Goal: Task Accomplishment & Management: Use online tool/utility

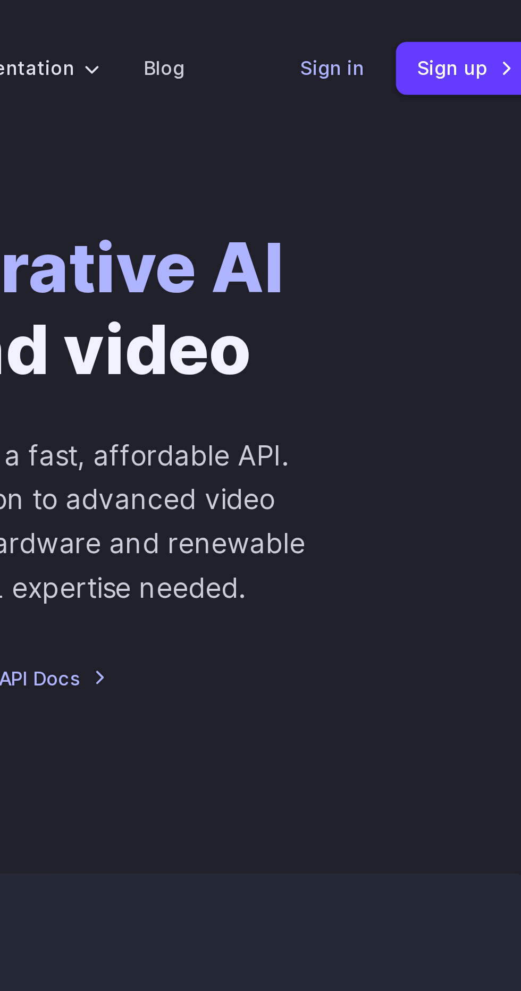
click at [428, 27] on link "Sign in" at bounding box center [426, 29] width 25 height 12
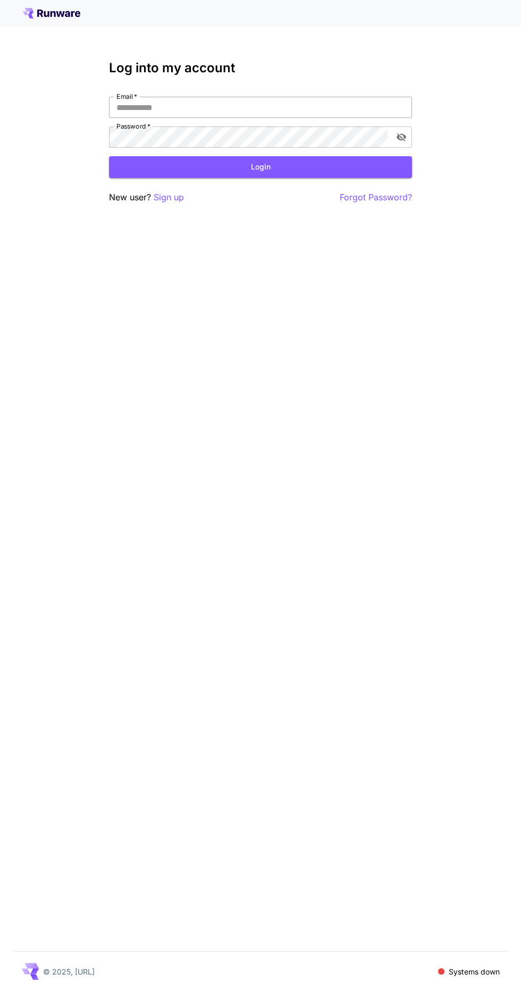
click at [303, 103] on input "Email   *" at bounding box center [260, 107] width 303 height 21
type input "**********"
click button "Login" at bounding box center [260, 167] width 303 height 22
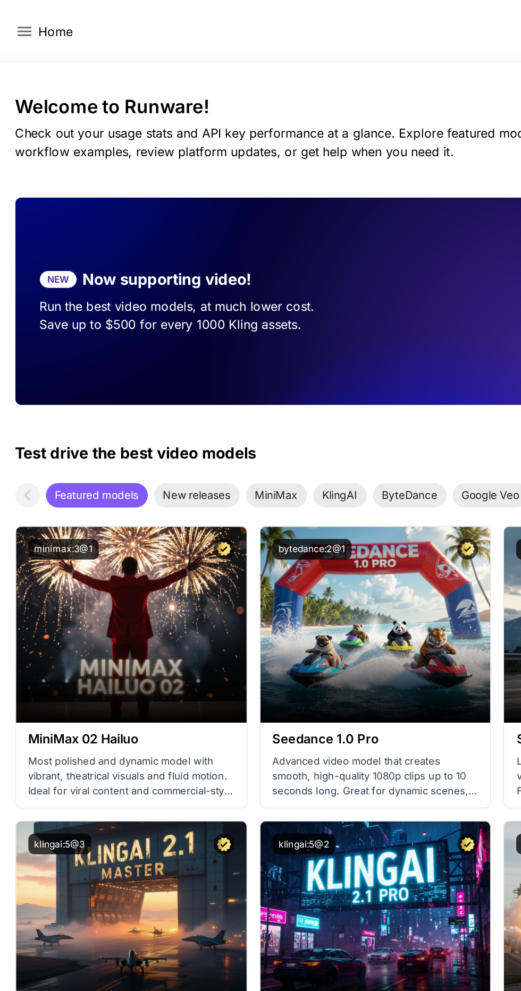
click at [37, 24] on p "Home" at bounding box center [39, 21] width 24 height 13
click at [16, 23] on icon at bounding box center [17, 21] width 13 height 13
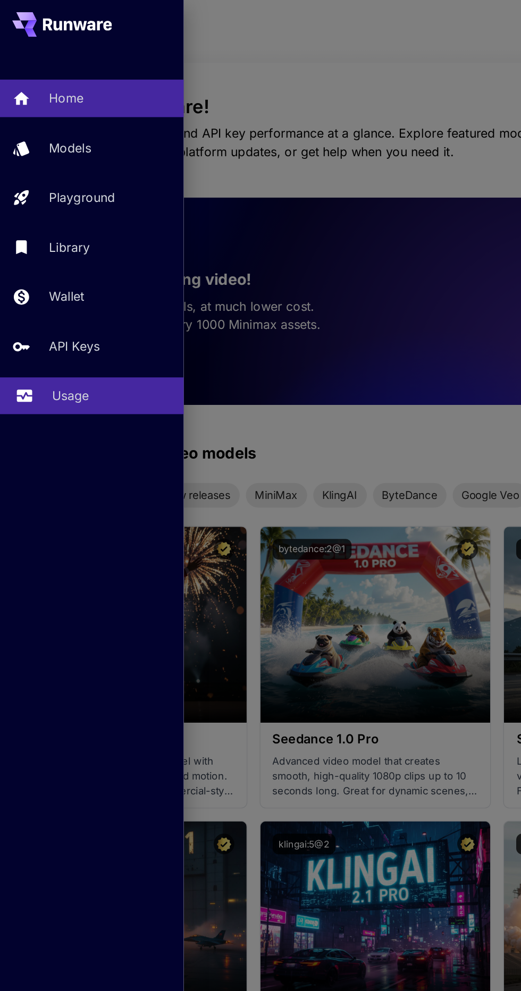
click at [61, 286] on link "Usage" at bounding box center [63, 275] width 127 height 26
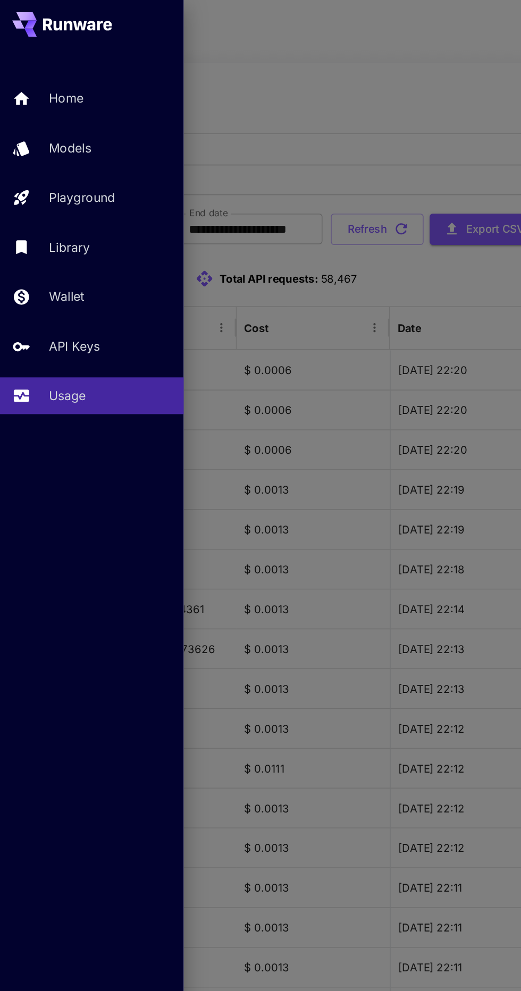
click at [279, 333] on div at bounding box center [260, 495] width 521 height 991
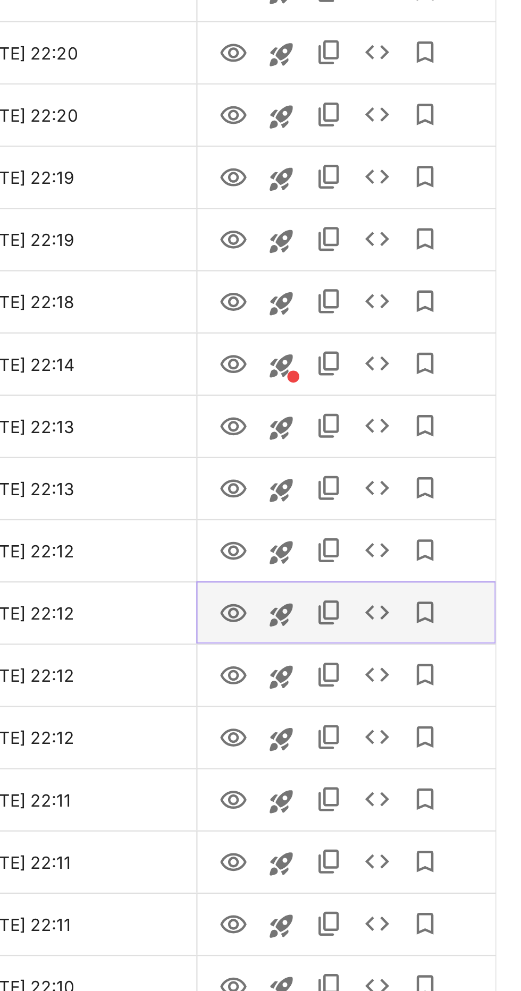
click at [391, 534] on icon "View Image" at bounding box center [392, 533] width 13 height 13
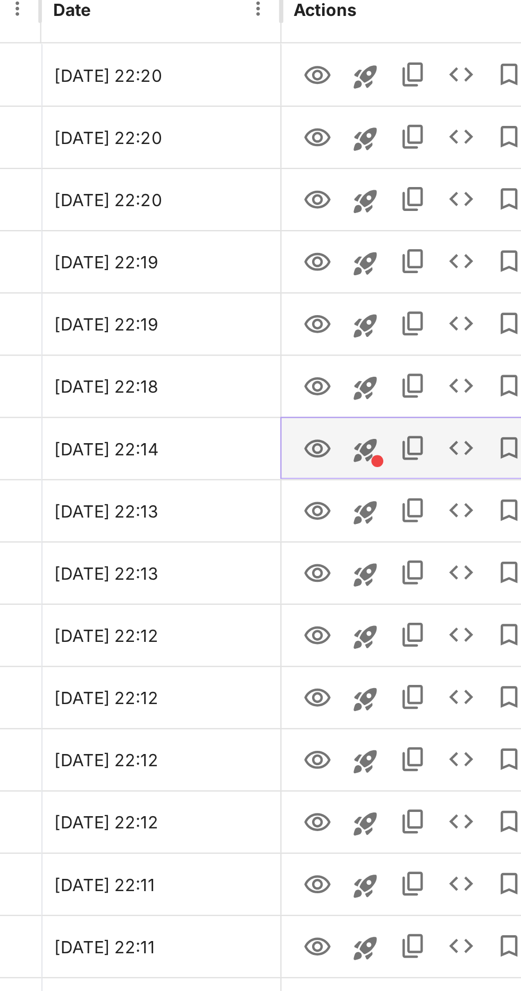
click at [395, 424] on icon "View Image" at bounding box center [393, 423] width 12 height 8
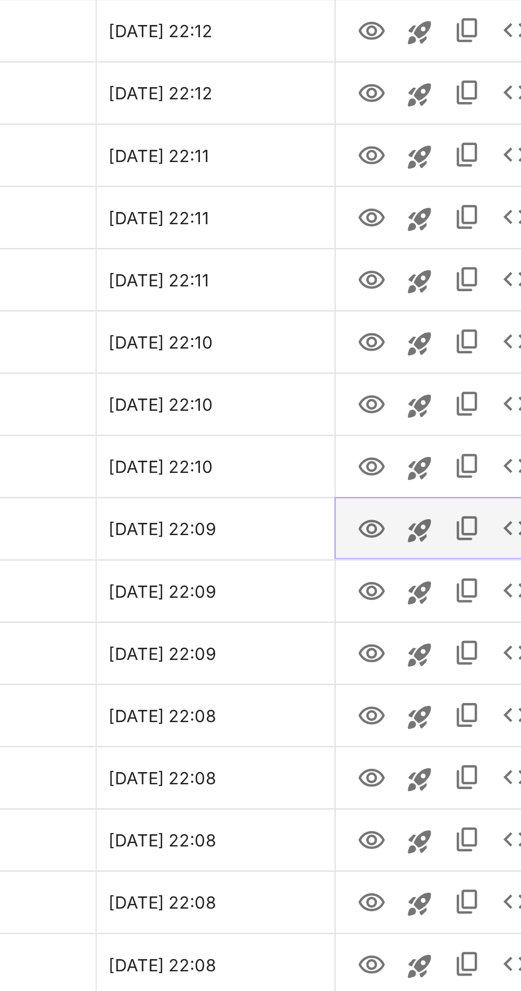
click at [393, 783] on icon "View Image" at bounding box center [392, 781] width 13 height 13
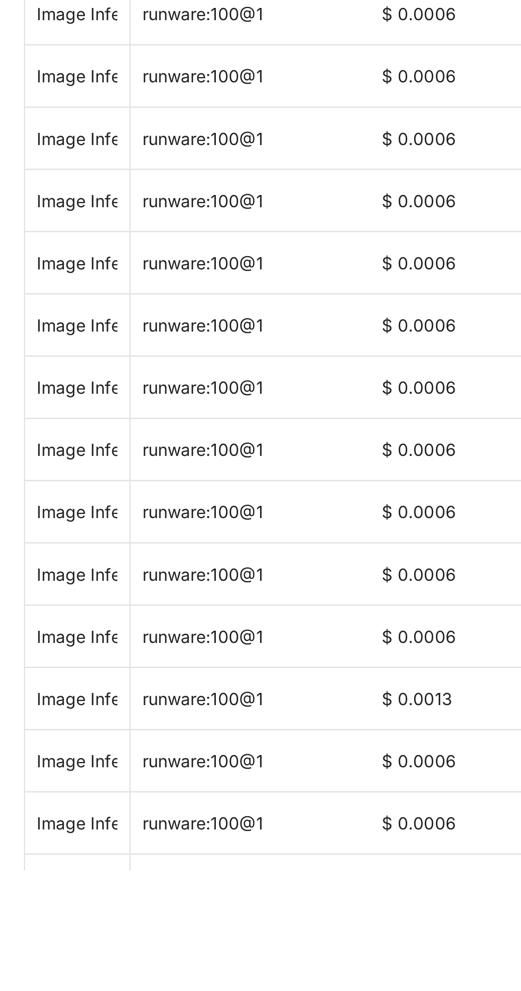
scroll to position [309, 0]
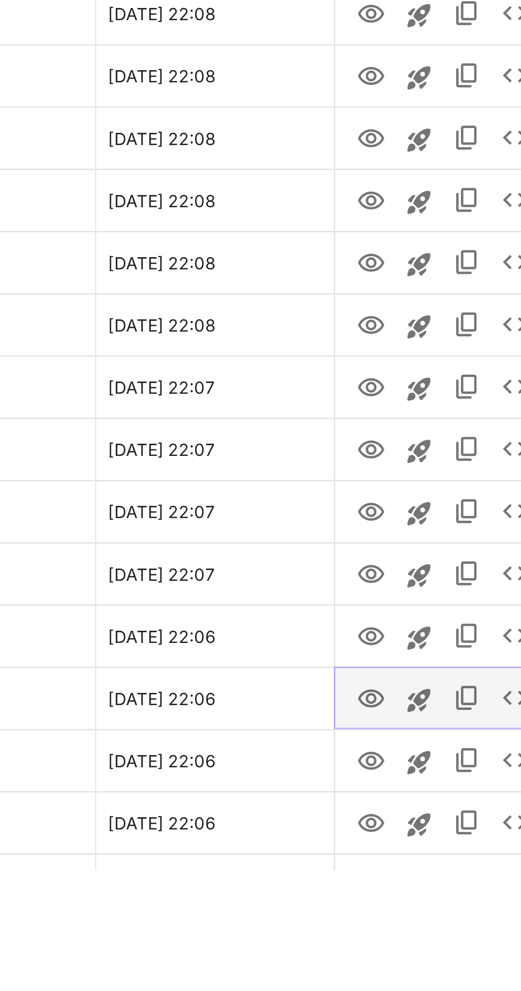
click at [394, 912] on icon "View Image" at bounding box center [393, 914] width 12 height 8
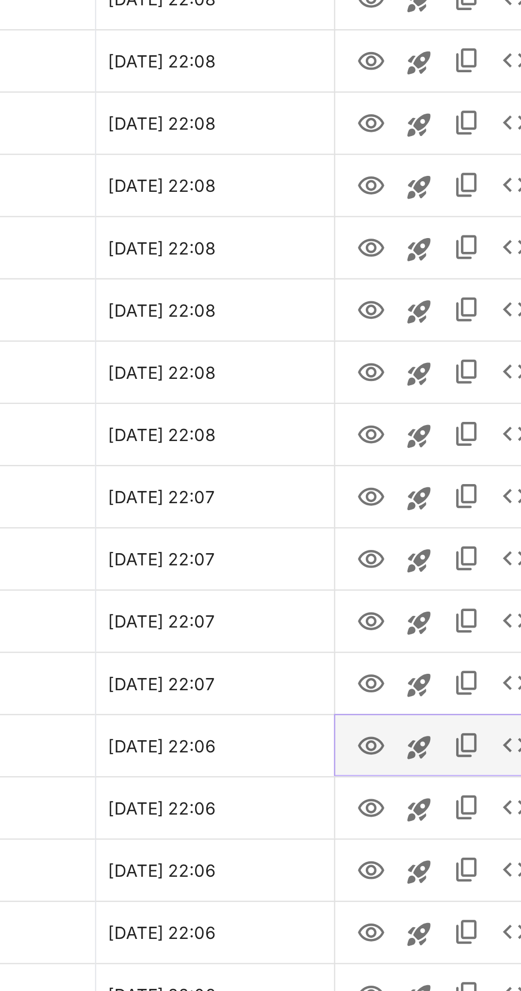
click at [389, 846] on icon "View Image" at bounding box center [392, 848] width 13 height 13
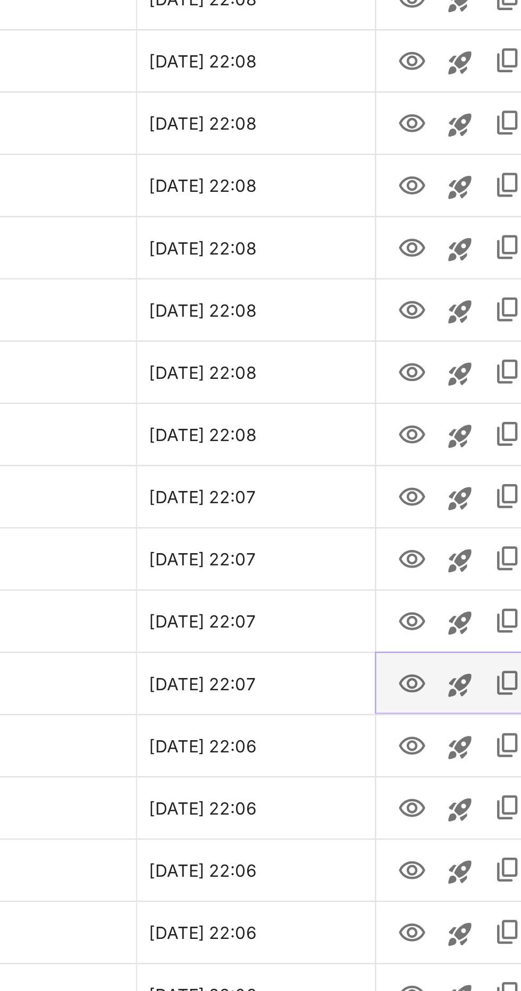
click at [388, 818] on icon "View Image" at bounding box center [393, 820] width 12 height 8
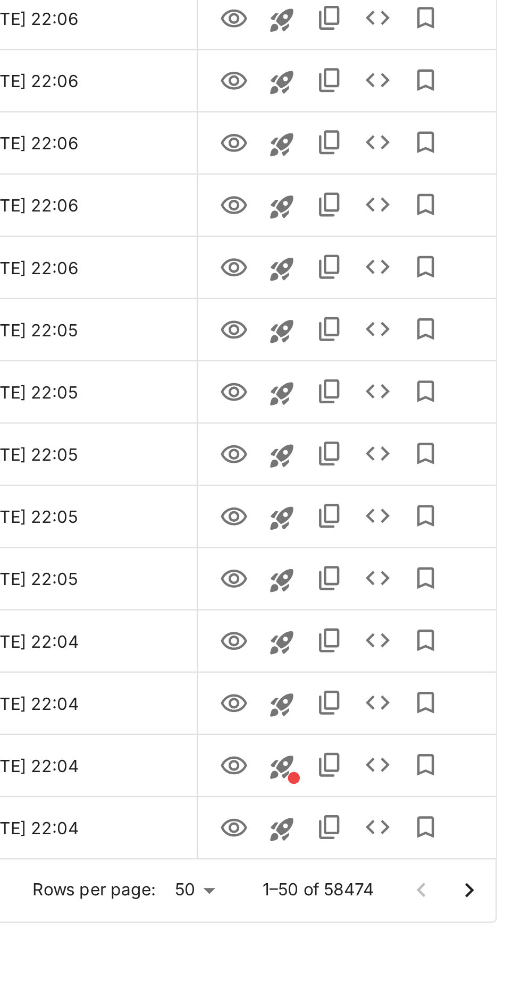
scroll to position [692, 0]
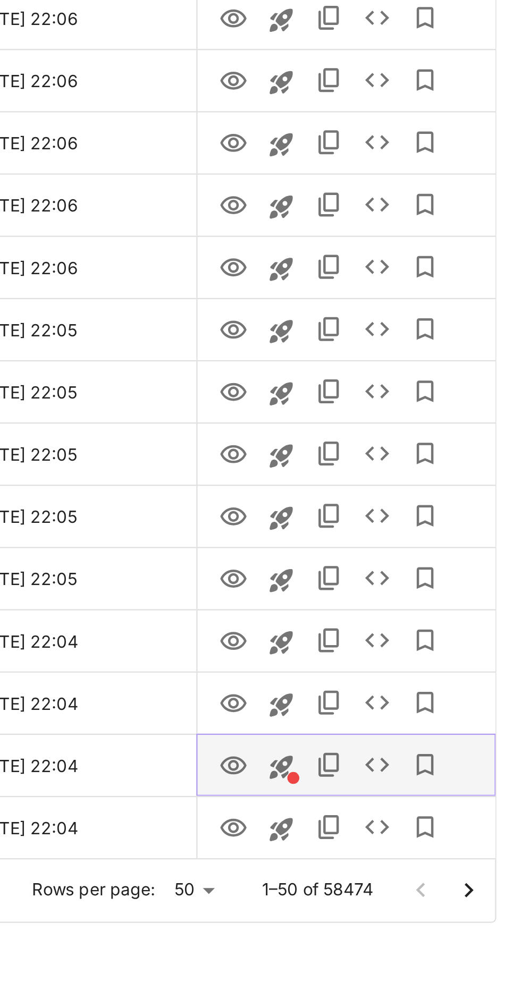
click at [389, 888] on icon "View Image" at bounding box center [392, 890] width 13 height 13
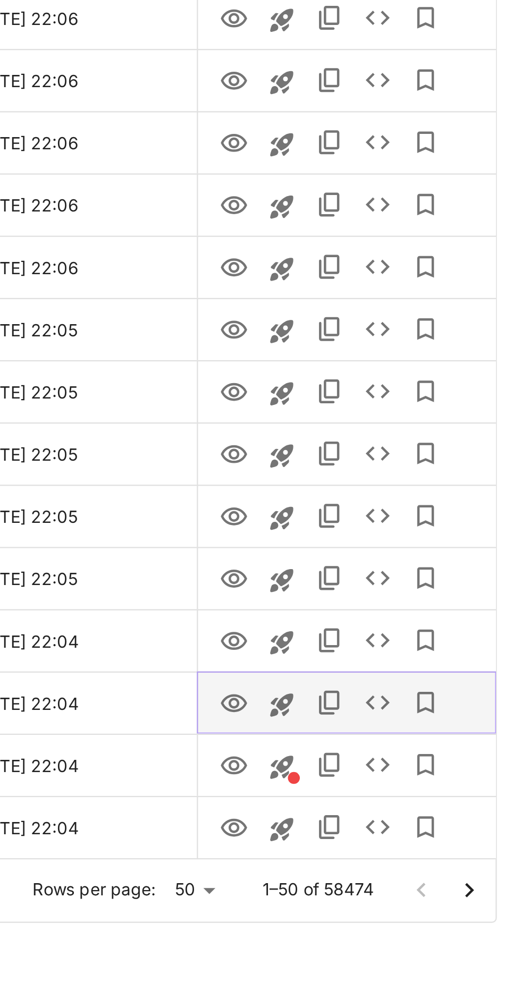
click at [391, 862] on icon "View Image" at bounding box center [393, 863] width 12 height 8
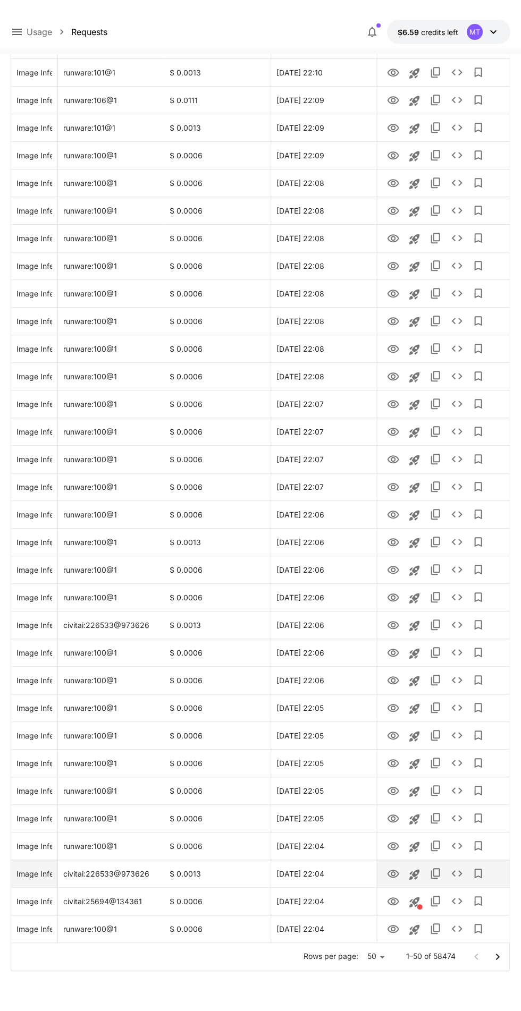
scroll to position [672, 0]
